Goal: Information Seeking & Learning: Learn about a topic

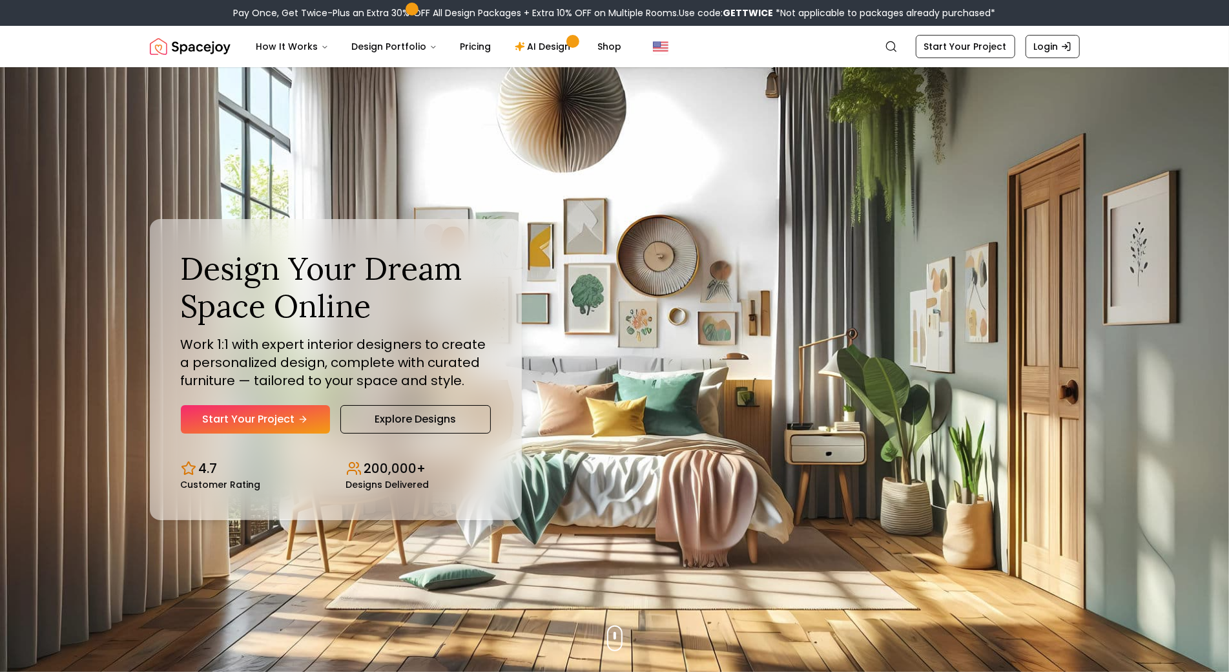
click at [102, 115] on img "Hero section" at bounding box center [614, 369] width 1229 height 605
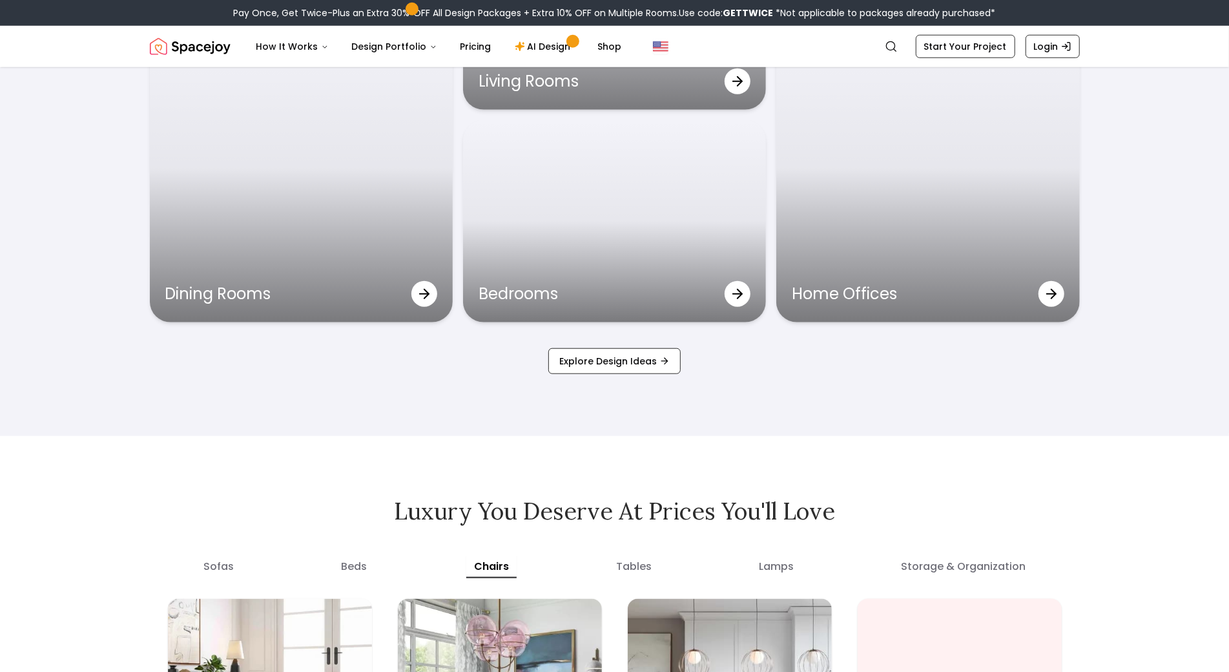
scroll to position [4537, 0]
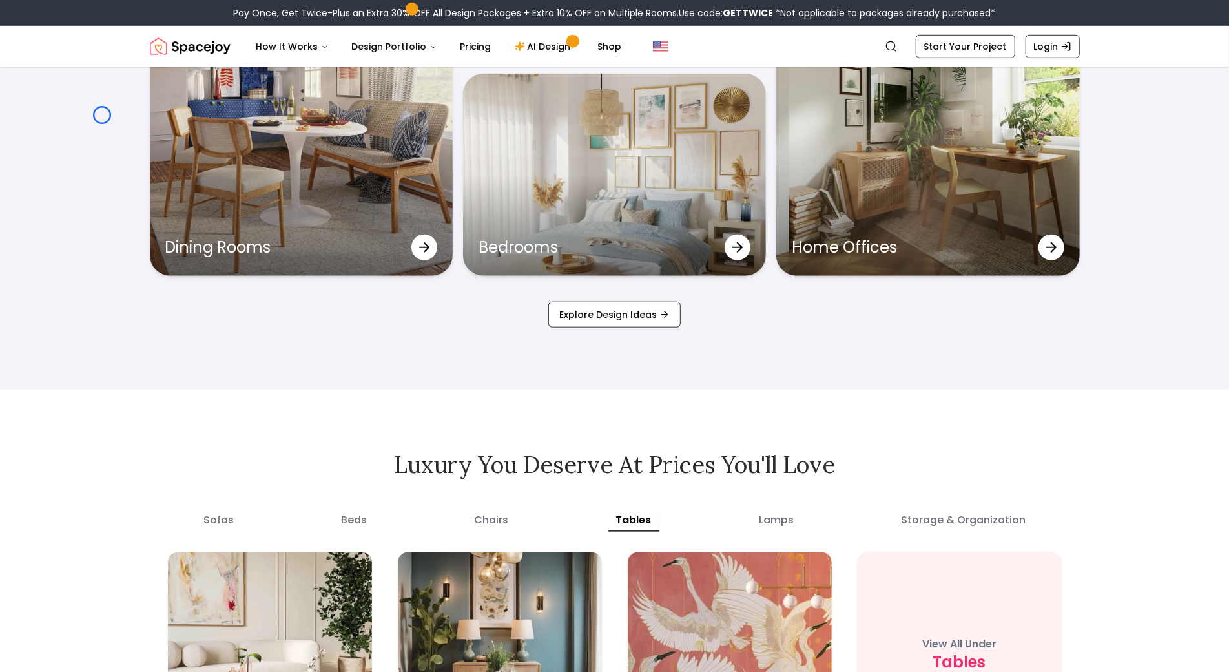
click at [102, 115] on div "See How Our Design Service Transforms Spaces Outdoor Spaces Living Rooms Nurser…" at bounding box center [614, 16] width 1229 height 748
click at [105, 104] on div "See How Our Design Service Transforms Spaces Outdoor Spaces Living Rooms Nurser…" at bounding box center [614, 16] width 1229 height 748
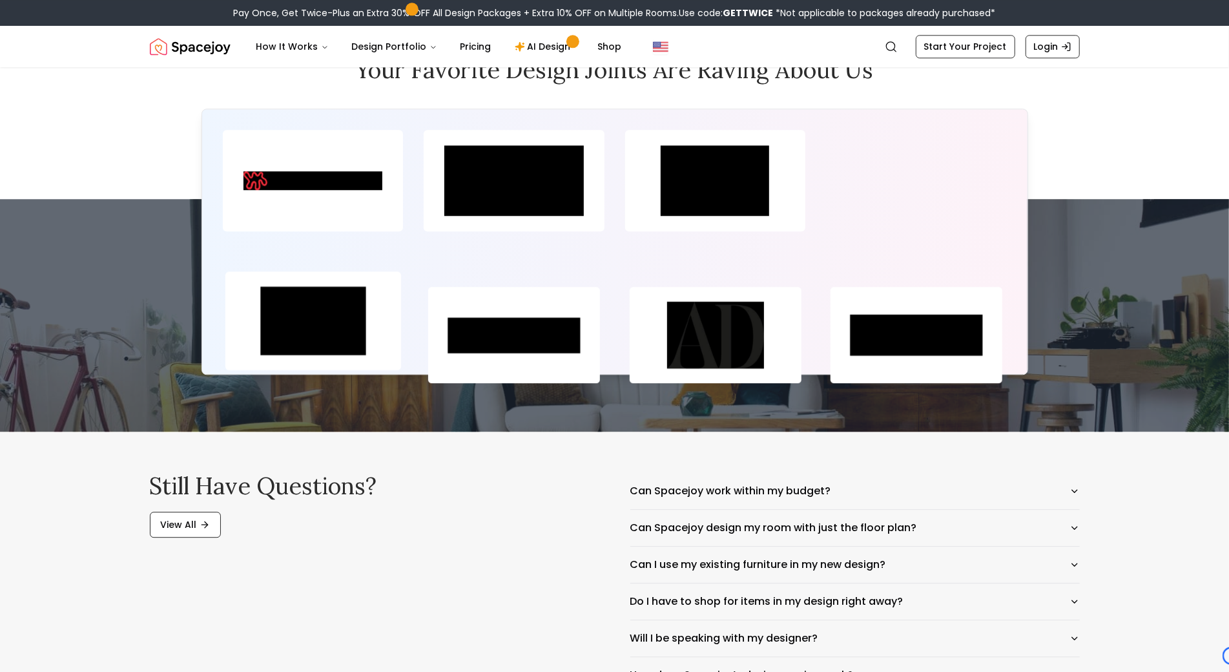
scroll to position [6211, 0]
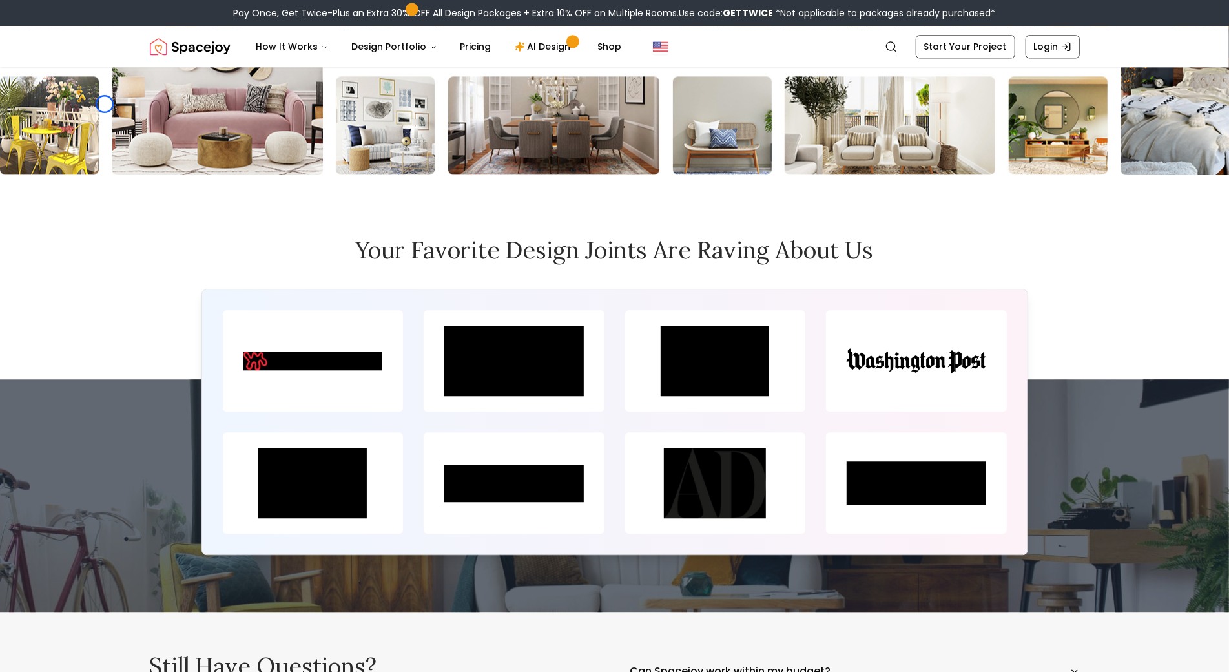
scroll to position [5922, 0]
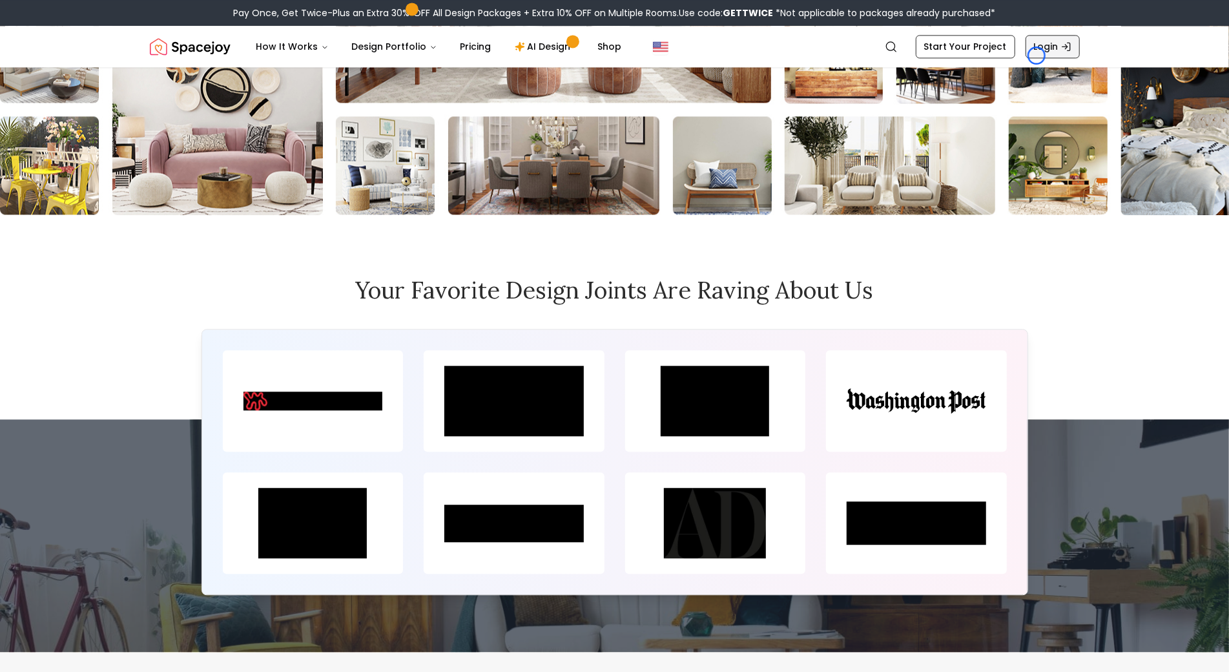
click at [1037, 56] on link "Login" at bounding box center [1053, 46] width 54 height 23
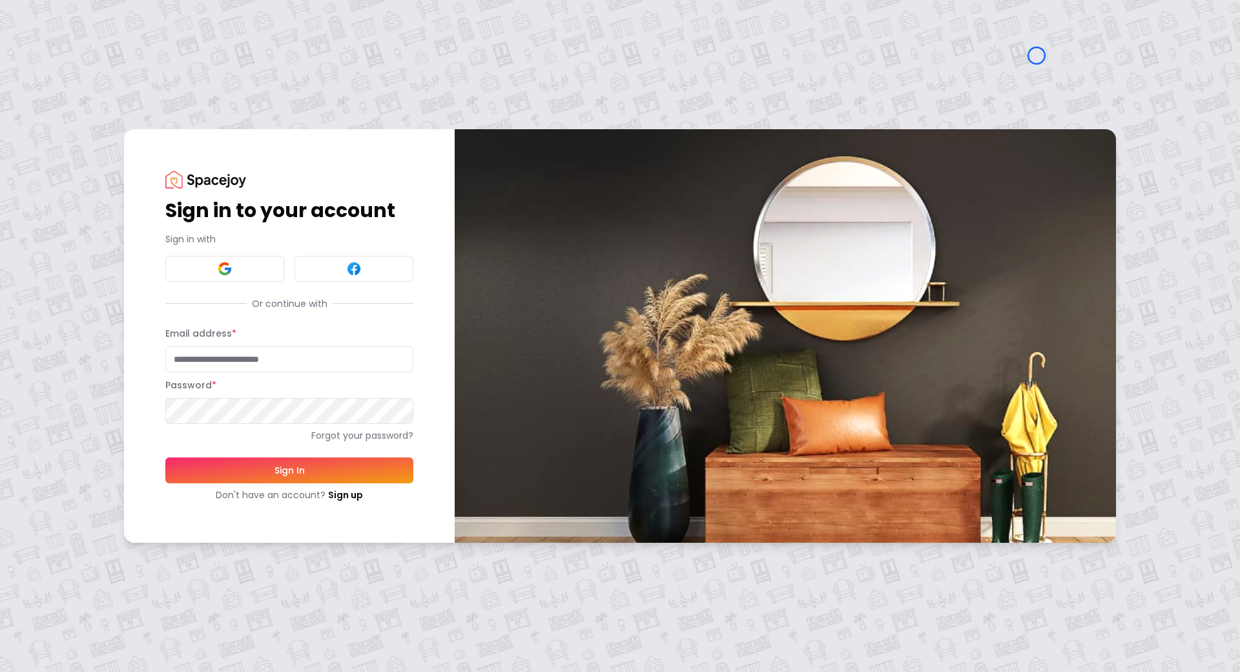
click at [72, 127] on div "Sign in to your account Sign in with Or continue with Email address * Password …" at bounding box center [620, 336] width 1240 height 672
click at [81, 127] on div "Sign in to your account Sign in with Or continue with Email address * Password …" at bounding box center [620, 336] width 1240 height 672
click at [346, 493] on link "Sign up" at bounding box center [345, 494] width 35 height 13
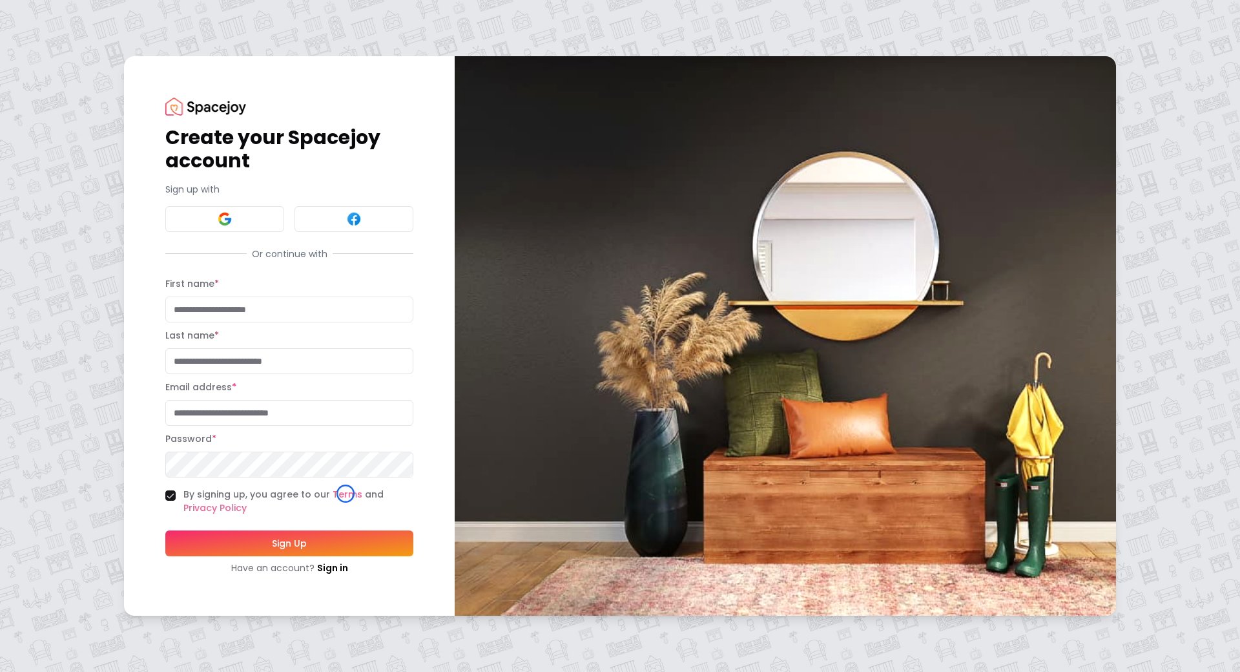
click at [102, 122] on div "Create your Spacejoy account Sign up with Or continue with First name * Last na…" at bounding box center [620, 336] width 1240 height 672
click at [87, 73] on div "Create your Spacejoy account Sign up with Or continue with First name * Last na…" at bounding box center [620, 336] width 1240 height 672
click at [324, 561] on link "Sign in" at bounding box center [332, 567] width 31 height 13
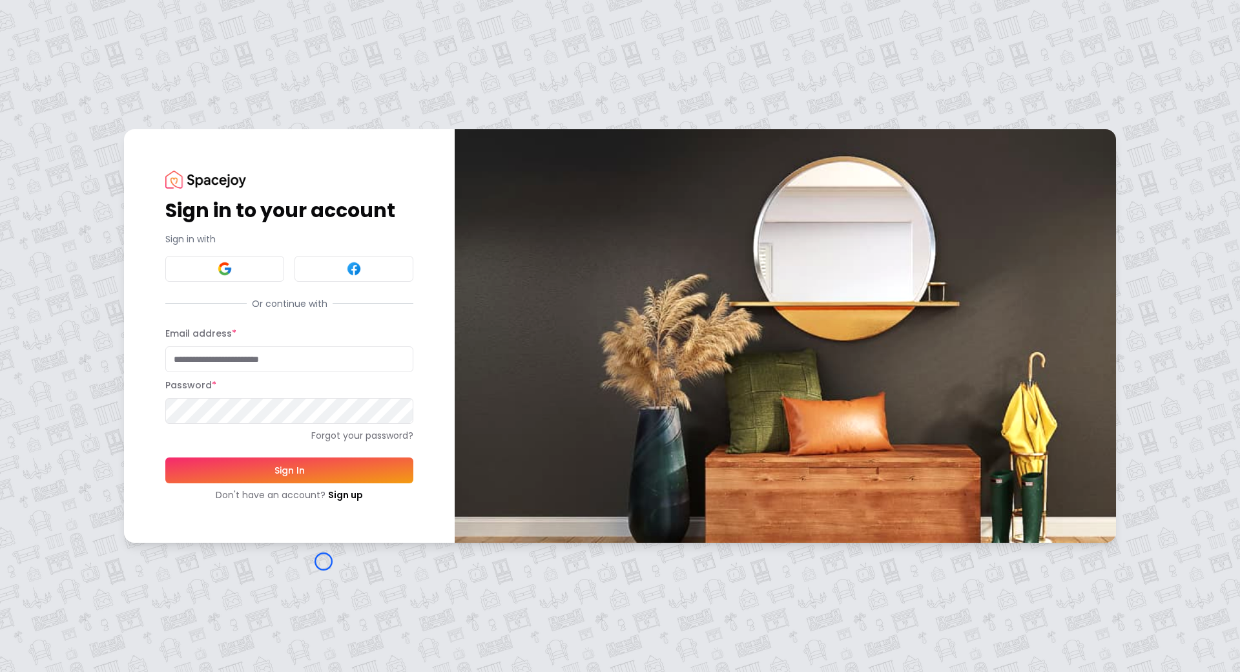
click at [81, 123] on div "Sign in to your account Sign in with Or continue with Email address * Password …" at bounding box center [620, 336] width 1240 height 672
click at [109, 74] on div "Sign in to your account Sign in with Or continue with Email address * Password …" at bounding box center [620, 336] width 1240 height 672
click at [330, 492] on link "Sign up" at bounding box center [345, 494] width 35 height 13
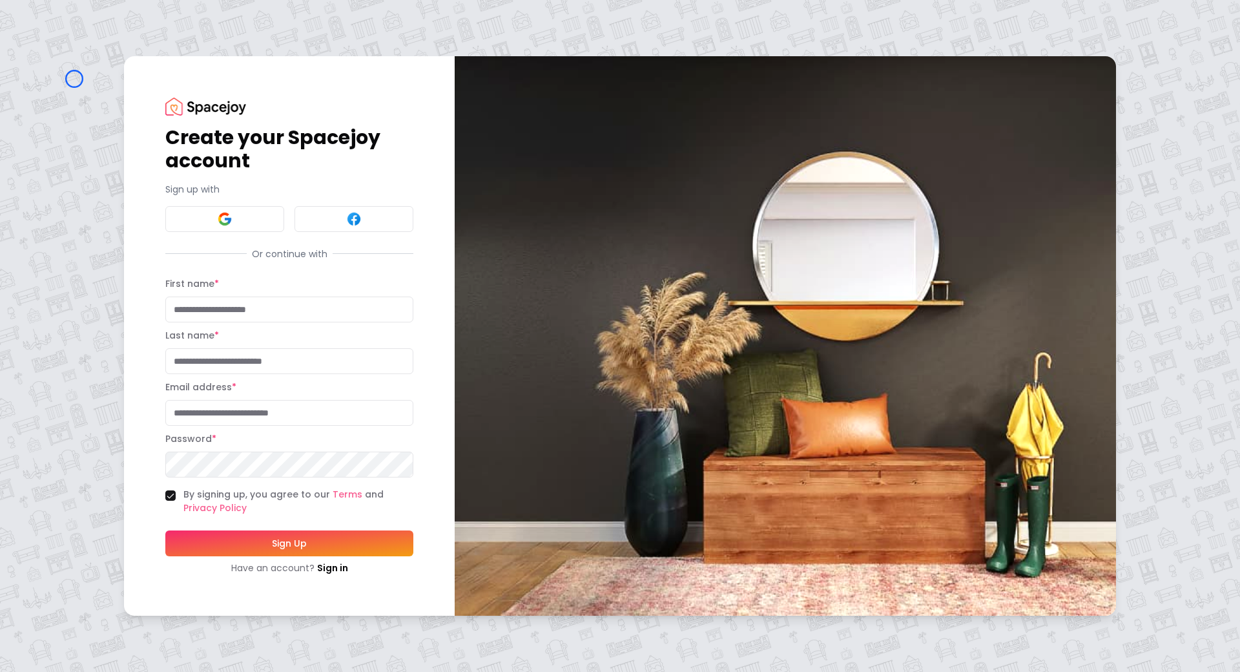
click at [74, 79] on div "Create your Spacejoy account Sign up with Or continue with First name * Last na…" at bounding box center [620, 336] width 1240 height 672
click at [85, 83] on div "Create your Spacejoy account Sign up with Or continue with First name * Last na…" at bounding box center [620, 336] width 1240 height 672
click at [329, 563] on link "Sign in" at bounding box center [332, 567] width 31 height 13
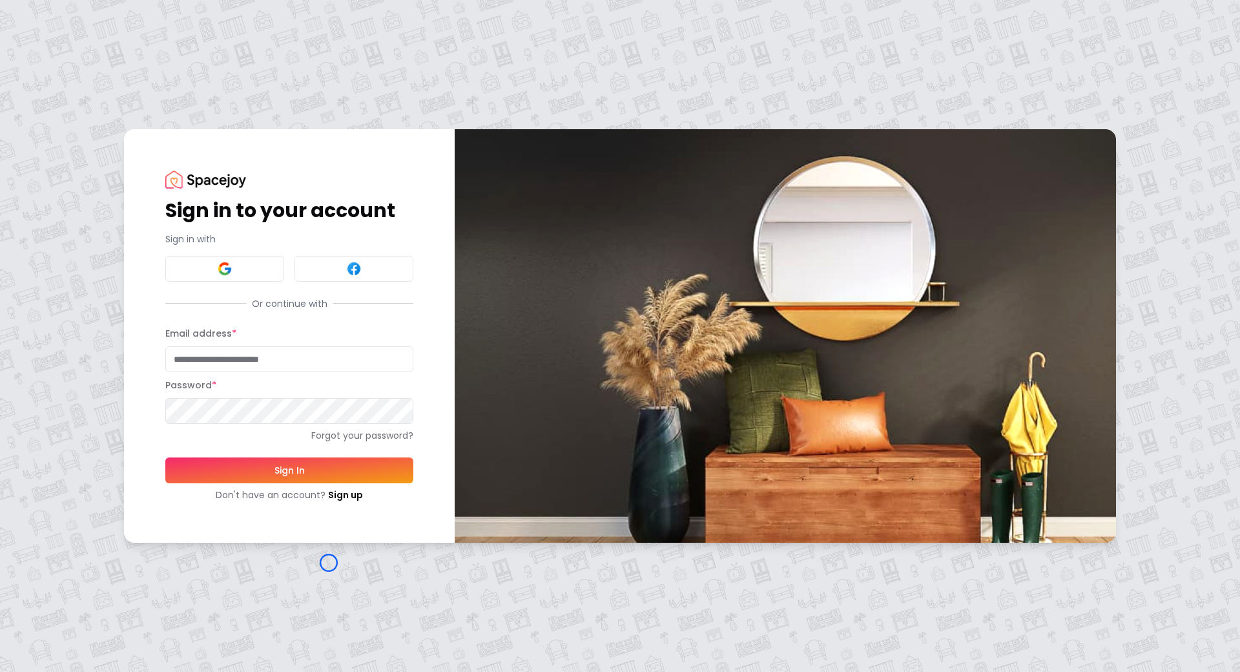
click at [329, 563] on div "Sign in to your account Sign in with Or continue with Email address * Password …" at bounding box center [620, 336] width 1240 height 672
click at [66, 129] on div "Sign in to your account Sign in with Or continue with Email address * Password …" at bounding box center [620, 336] width 1240 height 672
click at [339, 488] on link "Sign up" at bounding box center [345, 494] width 35 height 13
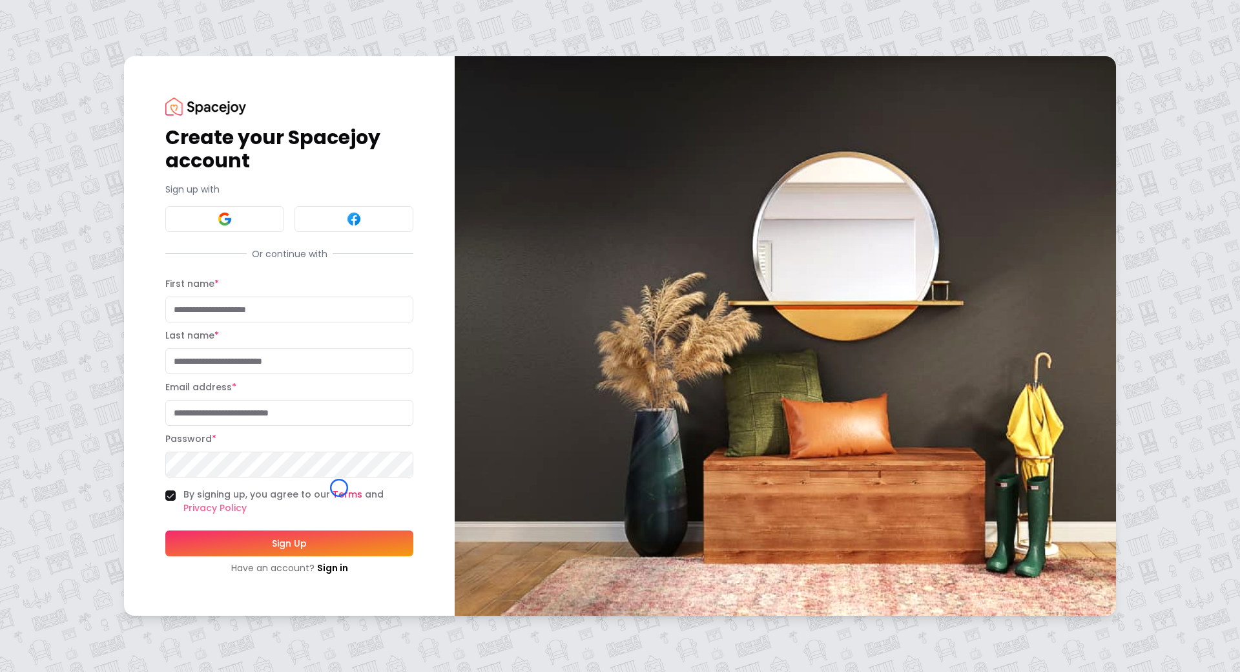
click at [339, 488] on link "Terms" at bounding box center [348, 494] width 30 height 13
click at [218, 107] on img at bounding box center [205, 106] width 81 height 17
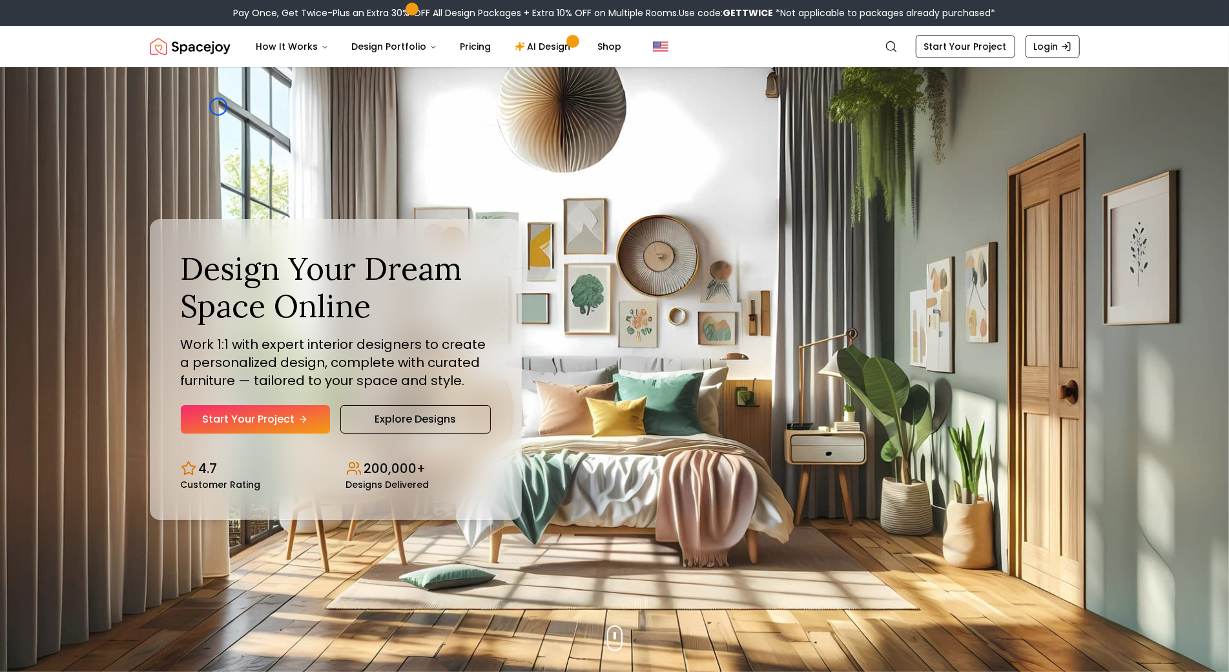
click at [218, 107] on div "Design Your Dream Space Online Work 1:1 with expert interior designers to creat…" at bounding box center [615, 369] width 992 height 605
click at [104, 116] on img "Hero section" at bounding box center [614, 369] width 1229 height 605
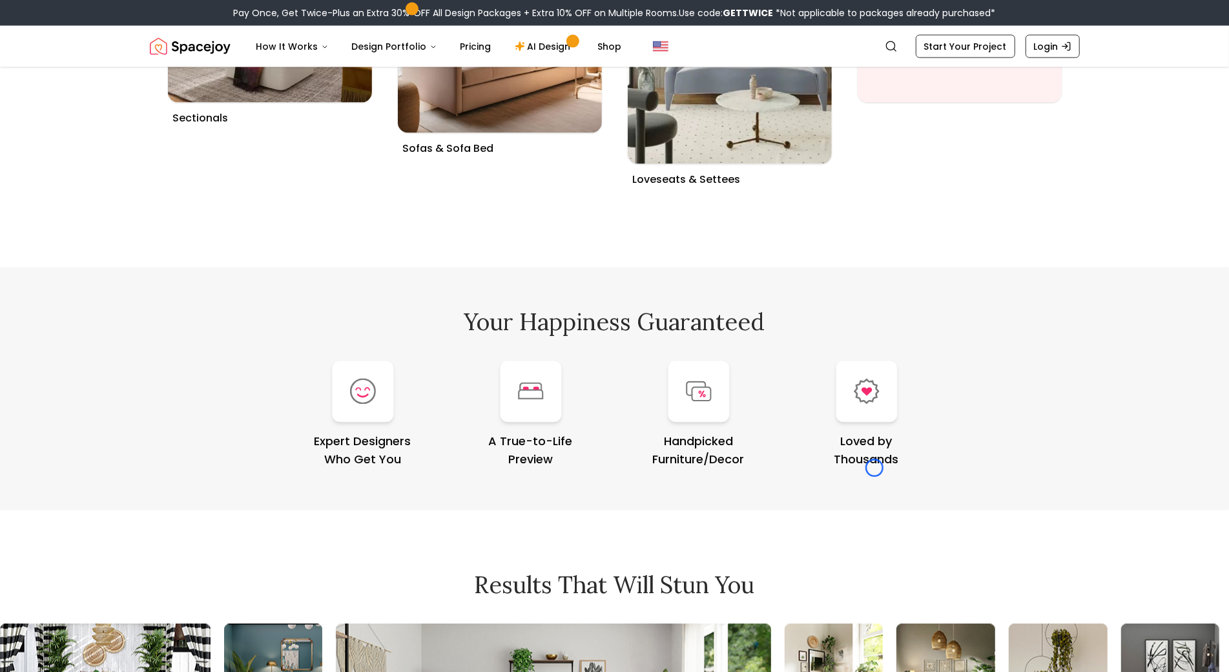
scroll to position [5252, 0]
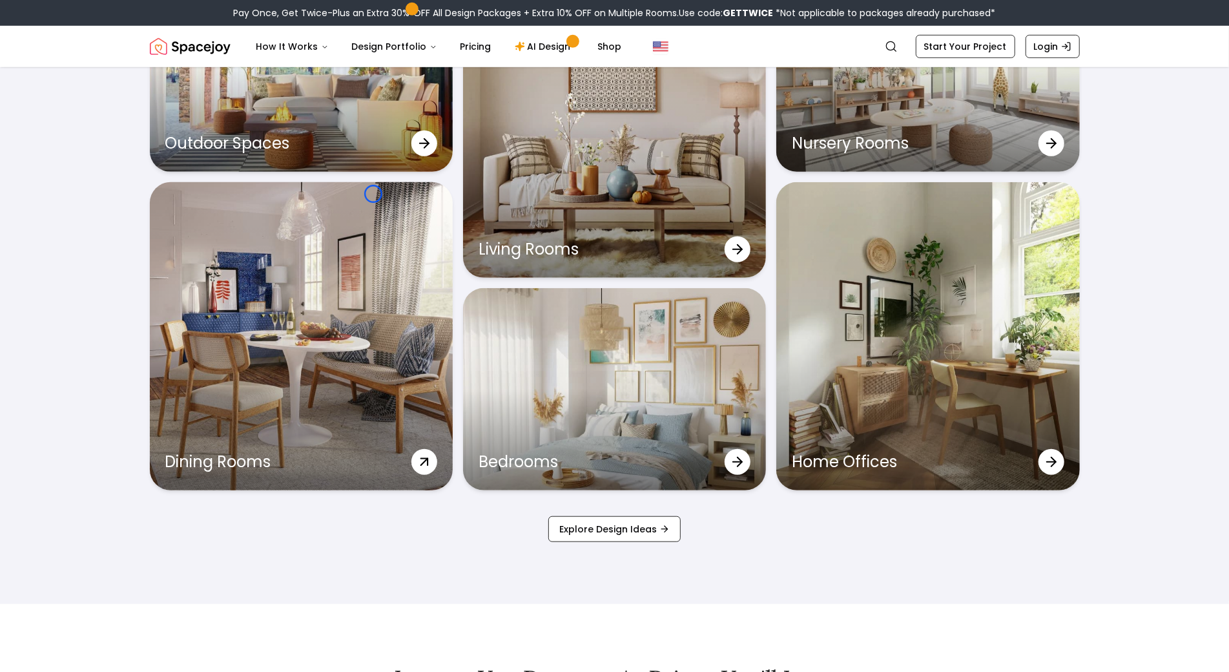
click at [373, 194] on div "Dining Rooms" at bounding box center [301, 336] width 303 height 308
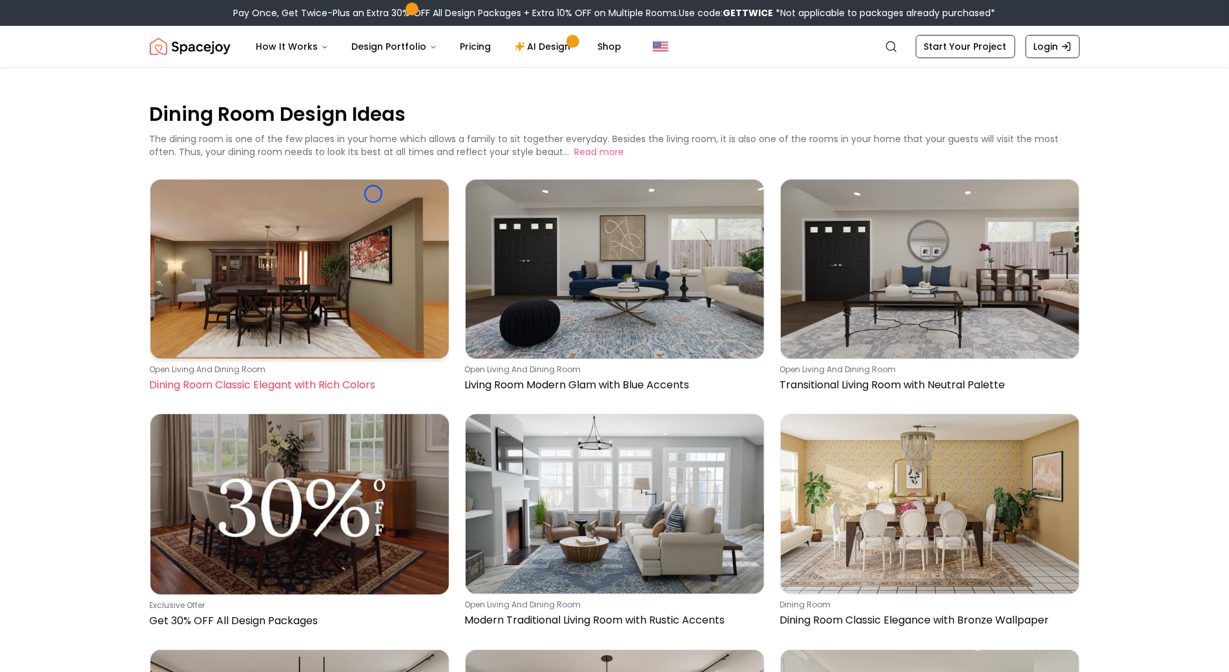
click at [373, 194] on img at bounding box center [299, 269] width 298 height 179
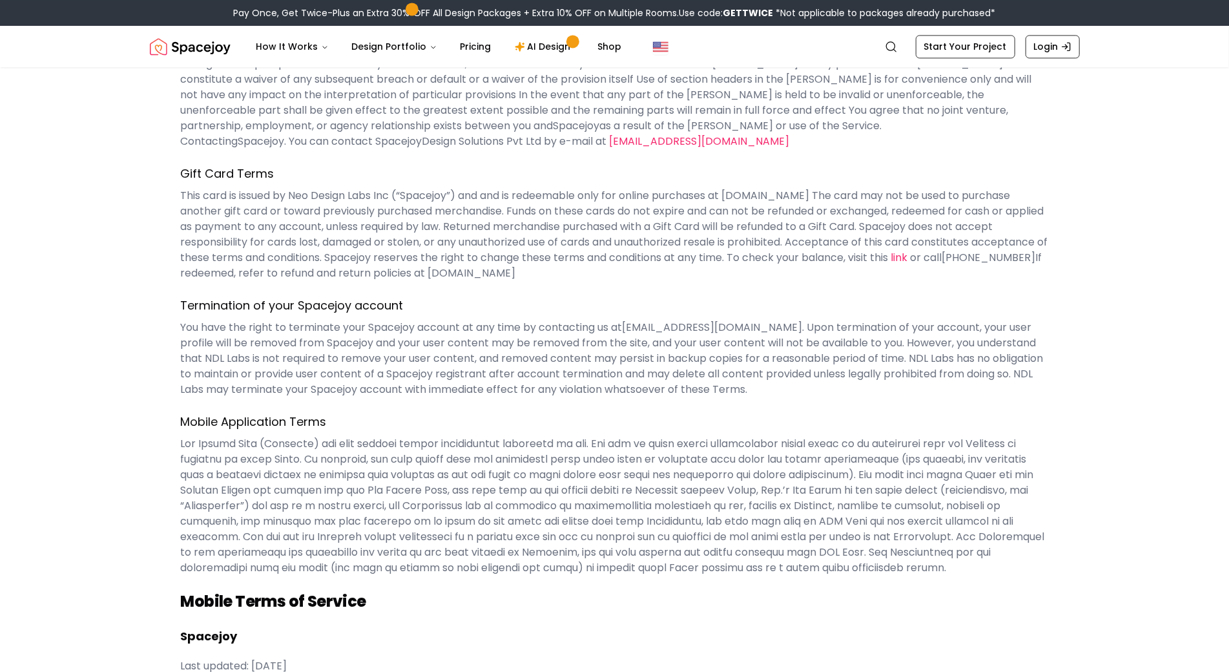
scroll to position [5882, 0]
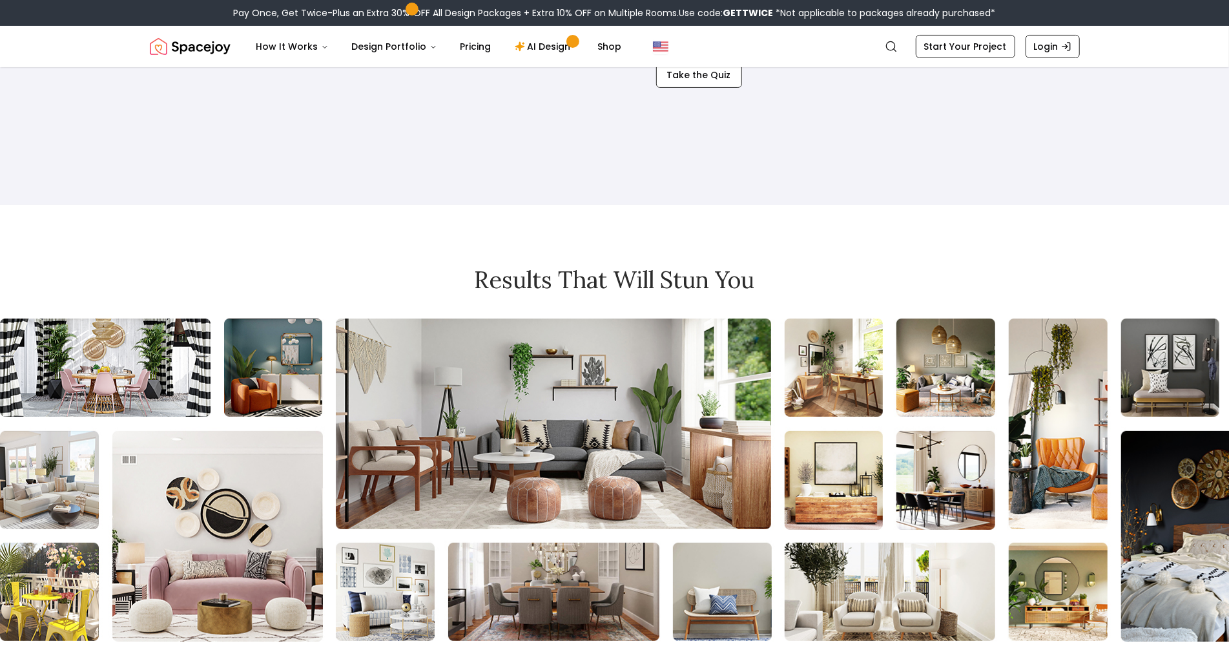
scroll to position [3936, 0]
